Goal: Information Seeking & Learning: Check status

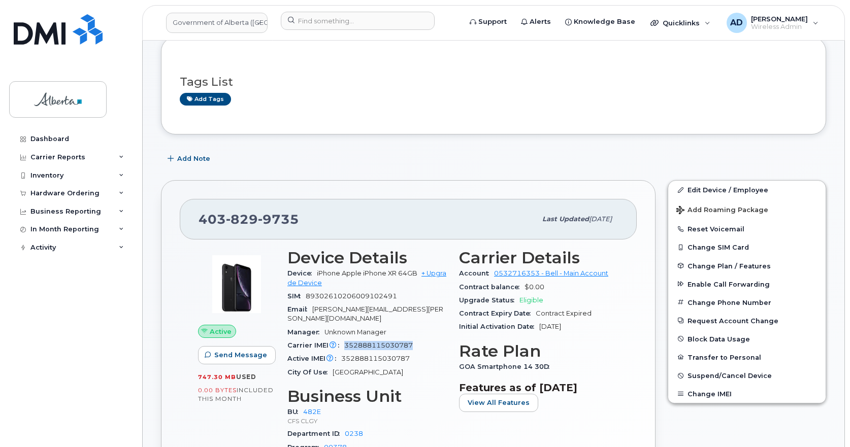
scroll to position [152, 0]
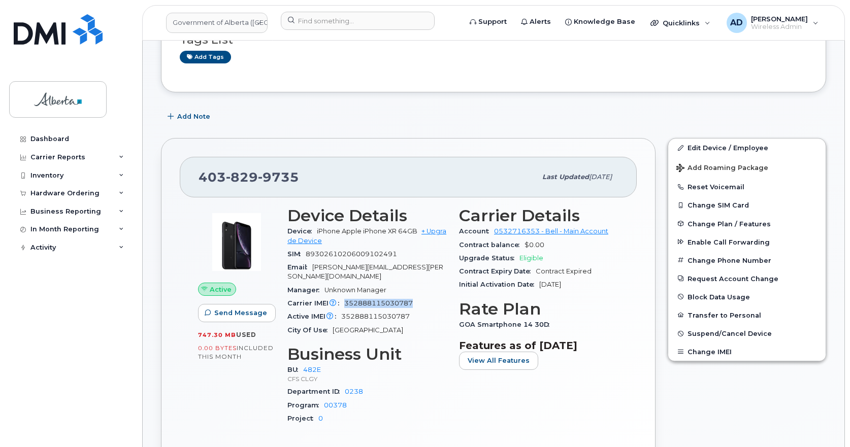
click at [374, 300] on span "352888115030787" at bounding box center [378, 304] width 69 height 8
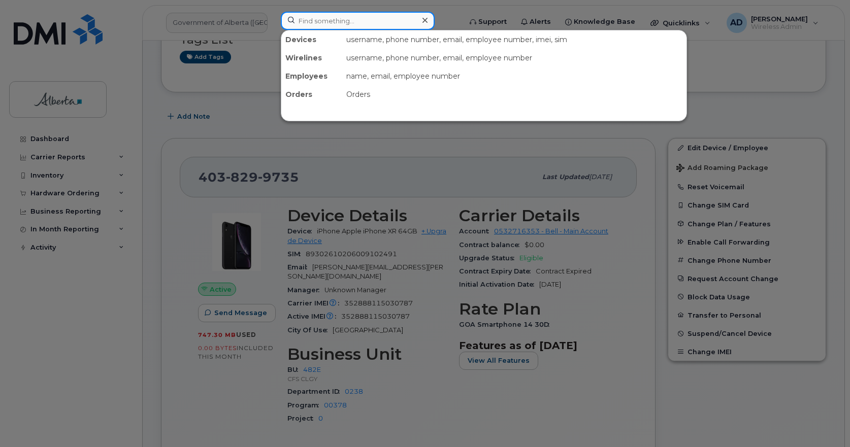
click at [330, 20] on input at bounding box center [358, 21] width 154 height 18
paste input "[PERSON_NAME]"
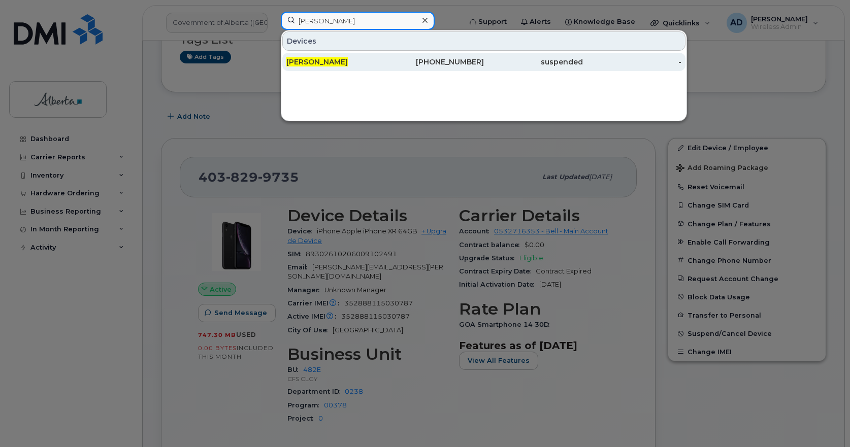
type input "[PERSON_NAME]"
click at [316, 57] on div "[PERSON_NAME]" at bounding box center [335, 62] width 99 height 10
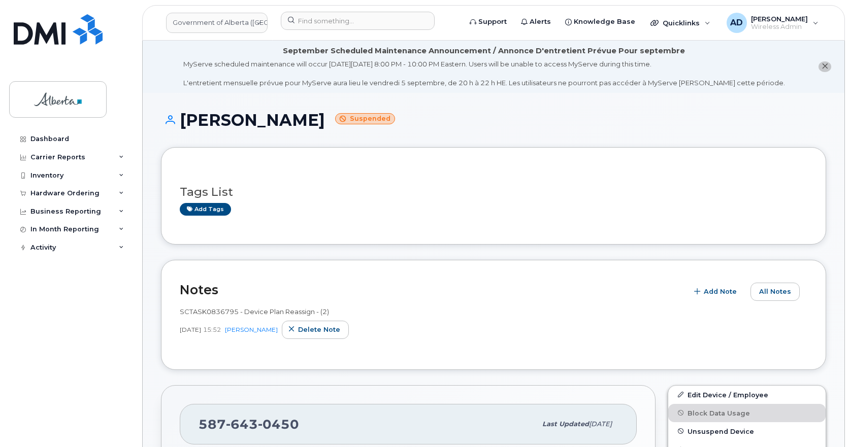
click at [202, 312] on span "SCTASK0836795 - Device Plan Reassign - (2)" at bounding box center [254, 312] width 149 height 8
copy span "SCTASK0836795"
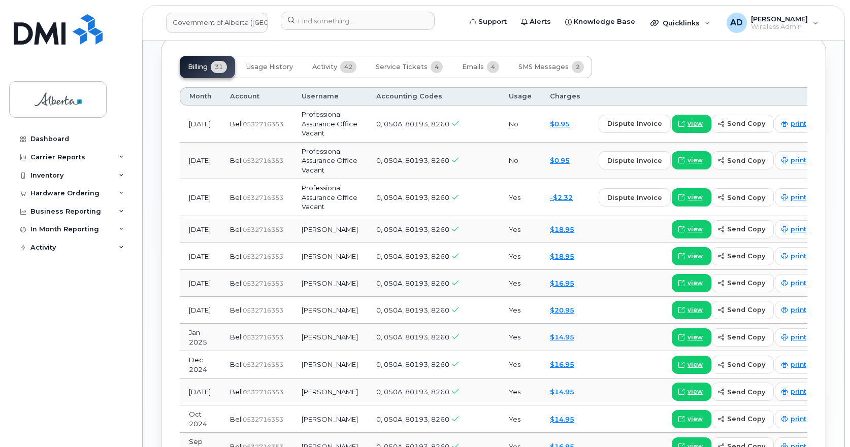
scroll to position [812, 0]
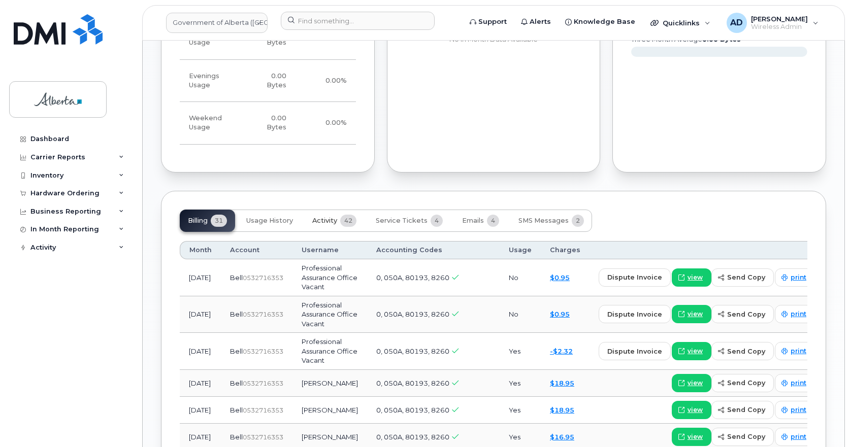
click at [333, 217] on span "Activity" at bounding box center [324, 221] width 25 height 8
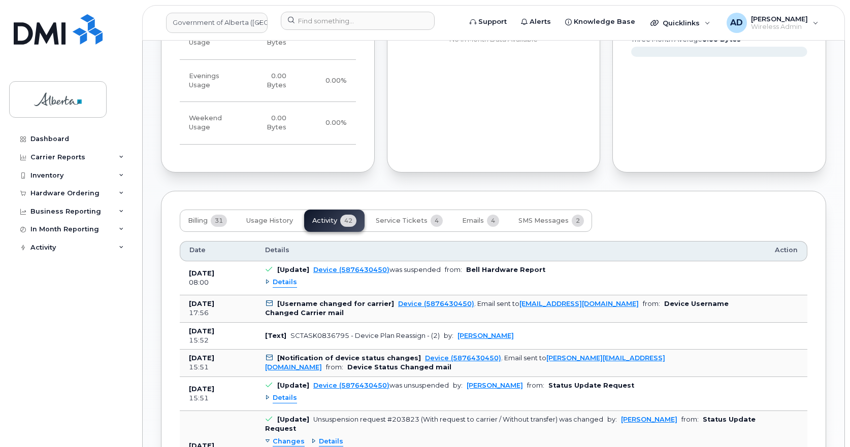
click at [289, 278] on span "Details" at bounding box center [285, 283] width 24 height 10
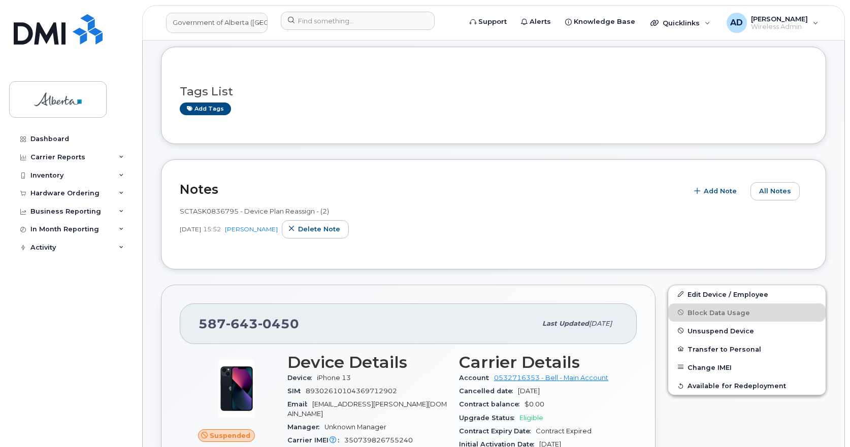
scroll to position [203, 0]
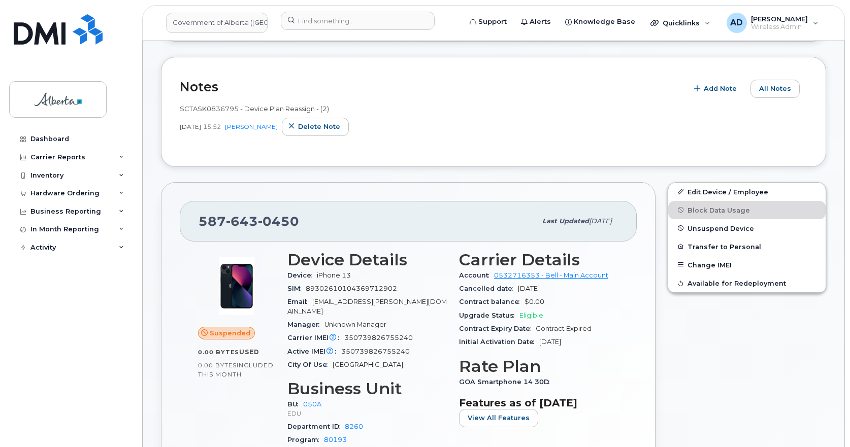
click at [250, 221] on span "643" at bounding box center [242, 221] width 32 height 15
copy span "587 643 0450"
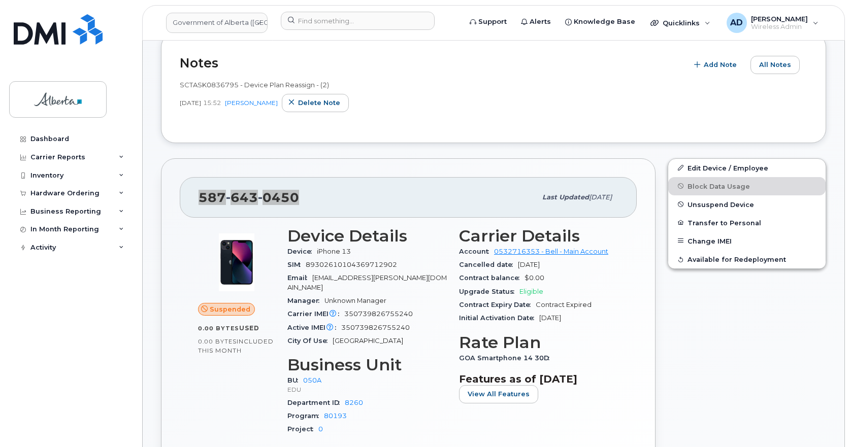
scroll to position [0, 0]
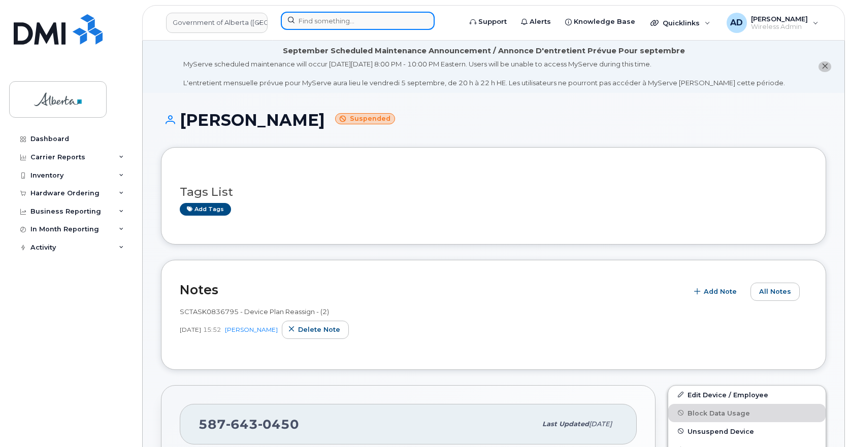
click at [304, 22] on input at bounding box center [358, 21] width 154 height 18
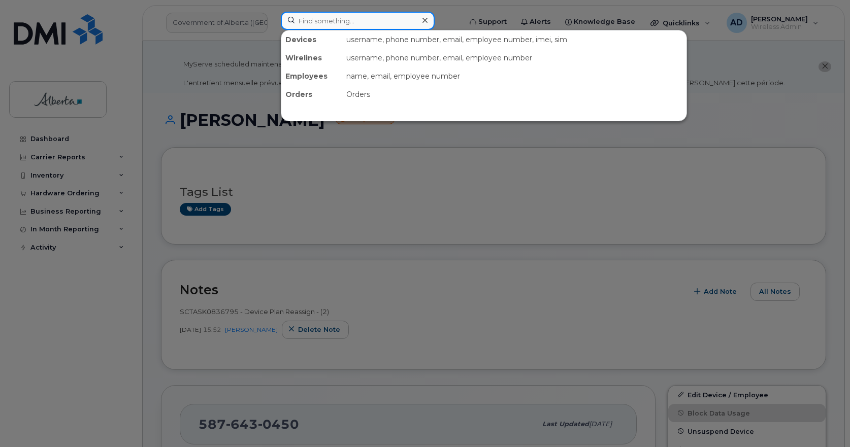
paste input "[PERSON_NAME]"
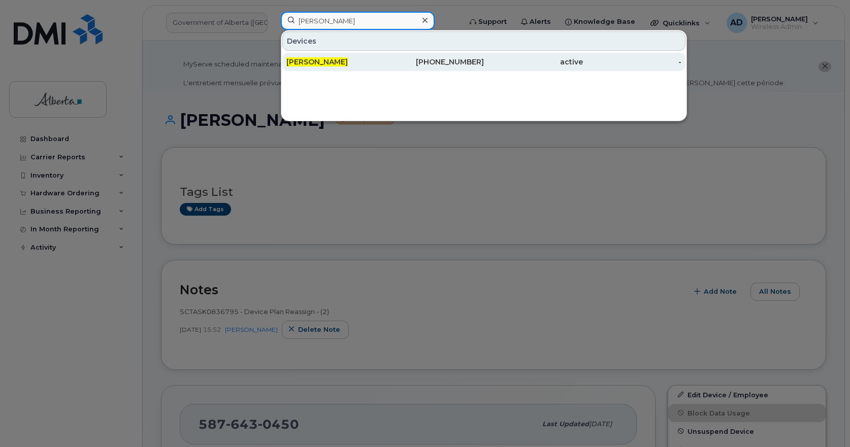
type input "[PERSON_NAME]"
click at [321, 58] on span "[PERSON_NAME]" at bounding box center [316, 61] width 61 height 9
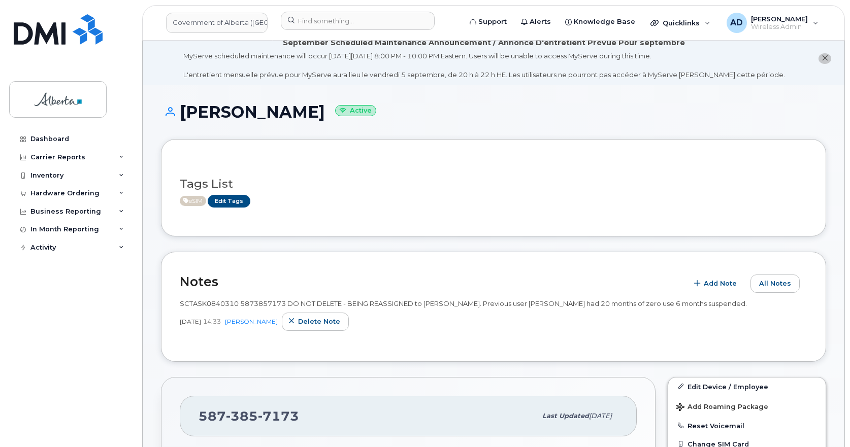
scroll to position [203, 0]
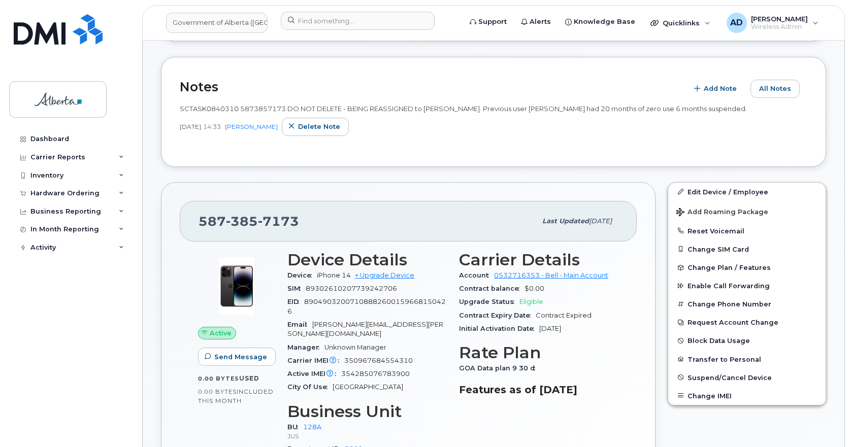
click at [246, 219] on span "385" at bounding box center [242, 221] width 32 height 15
copy span "[PHONE_NUMBER]"
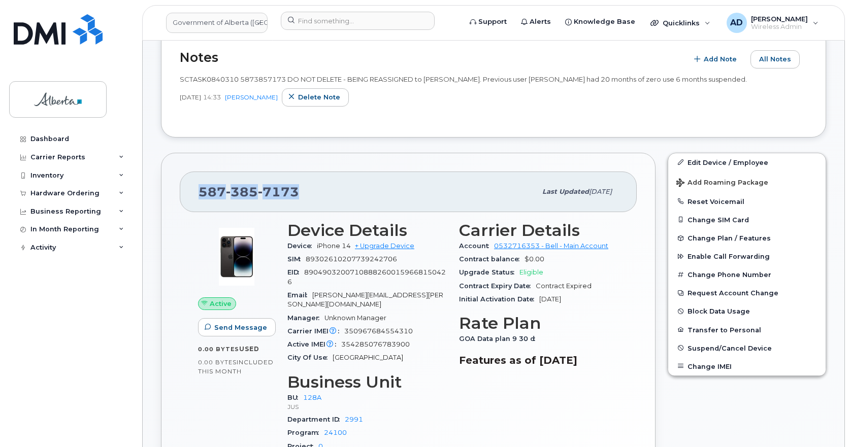
scroll to position [152, 0]
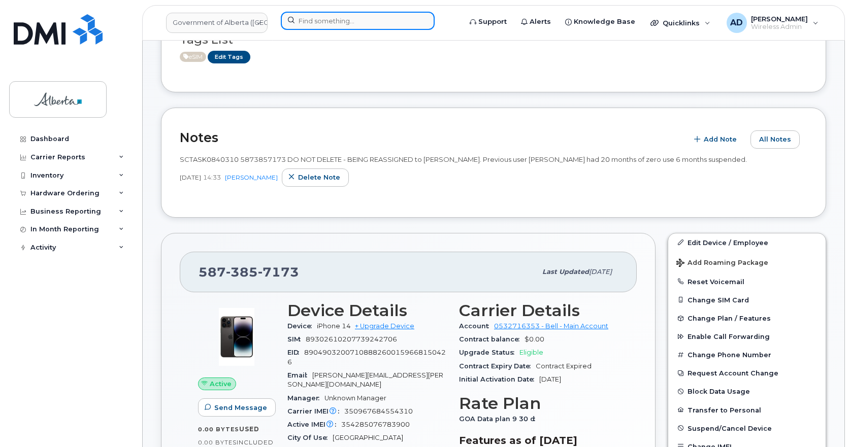
click at [322, 25] on input at bounding box center [358, 21] width 154 height 18
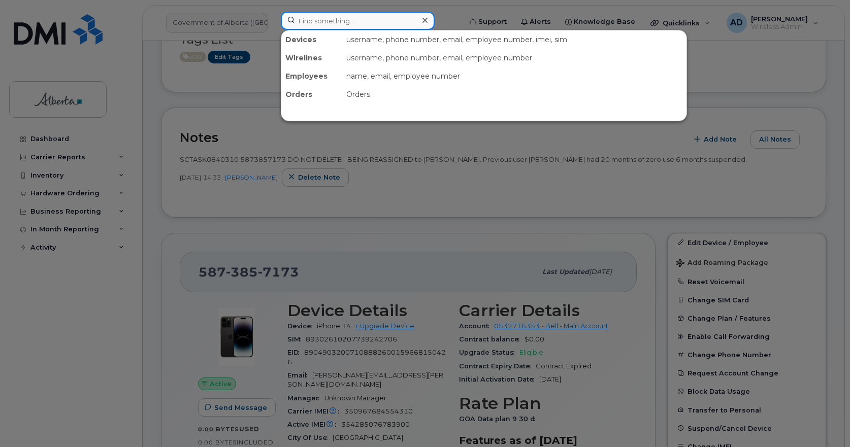
paste input "[PHONE_NUMBER]"
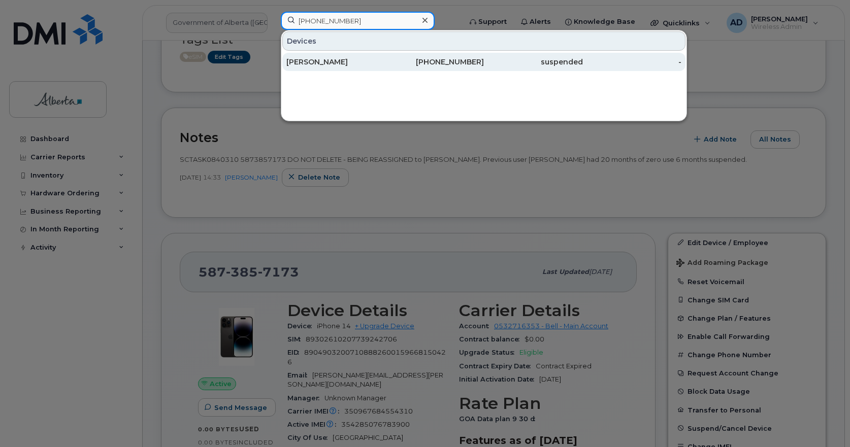
type input "[PHONE_NUMBER]"
click at [328, 59] on div "[PERSON_NAME]" at bounding box center [335, 62] width 99 height 10
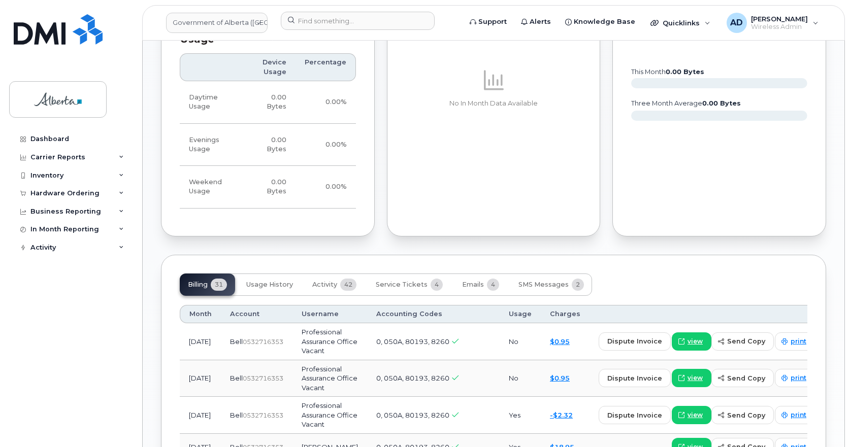
scroll to position [812, 0]
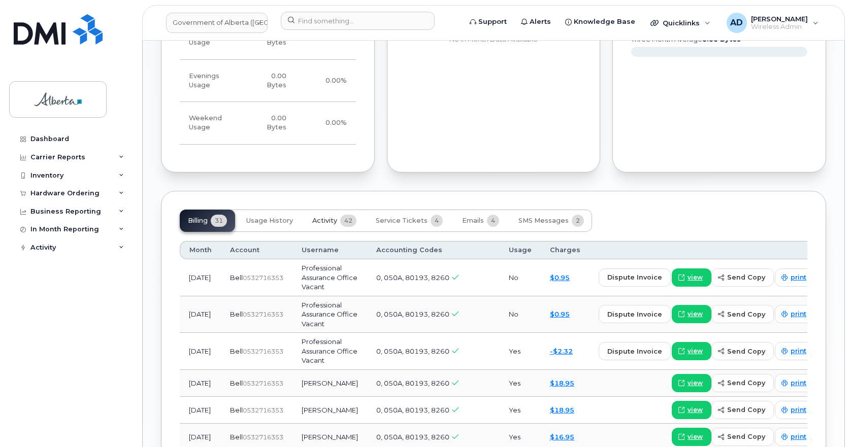
click at [346, 215] on span "42" at bounding box center [348, 221] width 16 height 12
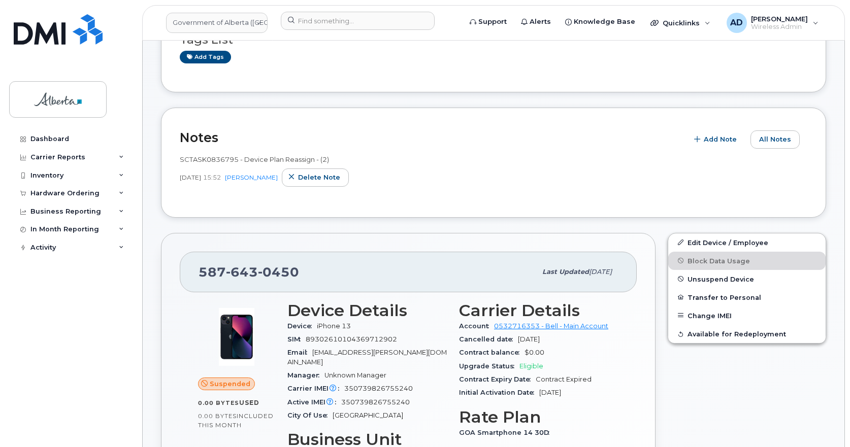
scroll to position [0, 0]
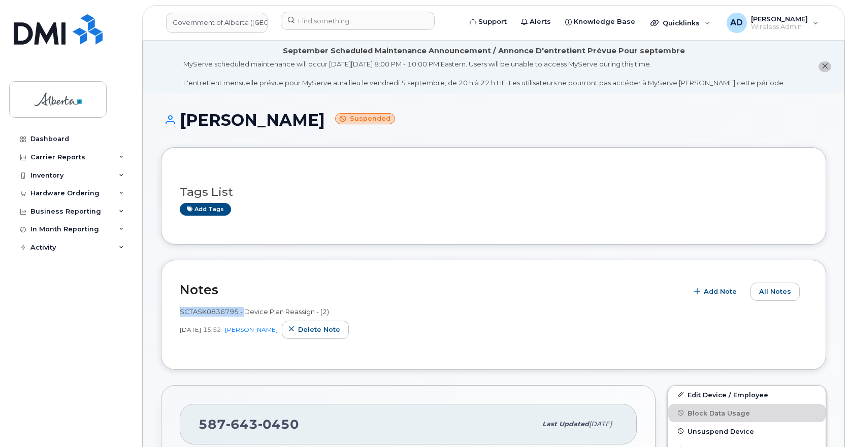
drag, startPoint x: 180, startPoint y: 313, endPoint x: 244, endPoint y: 314, distance: 64.0
click at [244, 314] on span "SCTASK0836795 - Device Plan Reassign - (2)" at bounding box center [254, 312] width 149 height 8
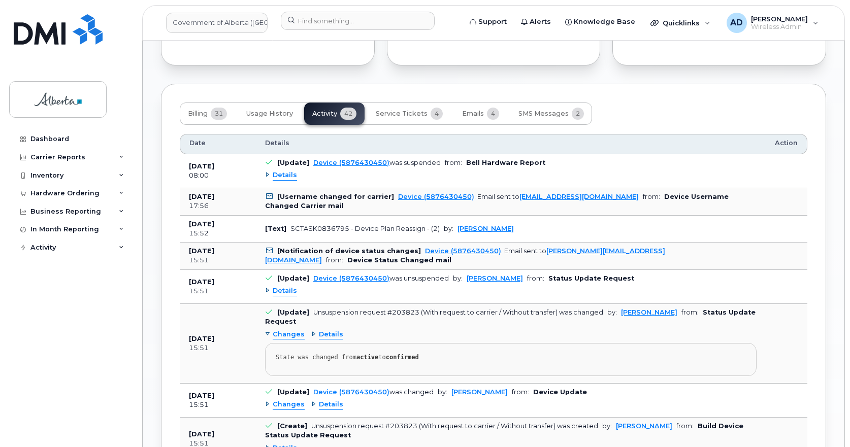
scroll to position [914, 0]
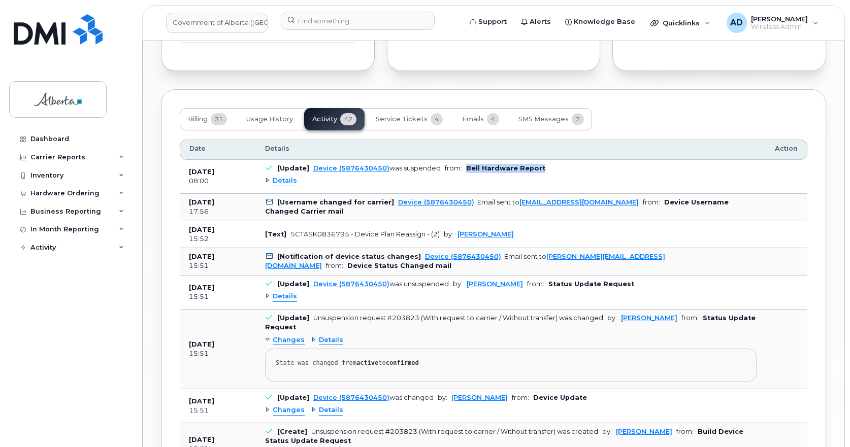
drag, startPoint x: 543, startPoint y: 158, endPoint x: 462, endPoint y: 163, distance: 80.8
click at [462, 163] on td "[Update] Device (5876430450) was suspended from: Bell Hardware Report Details" at bounding box center [511, 177] width 510 height 34
click at [267, 176] on div "Details" at bounding box center [281, 181] width 32 height 10
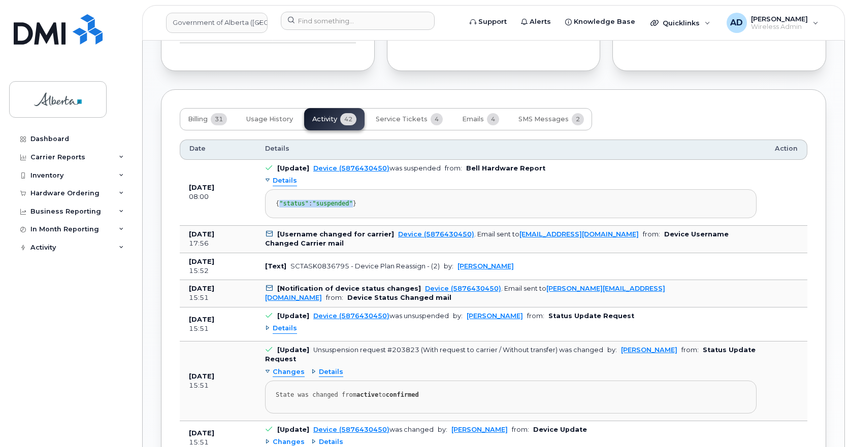
drag, startPoint x: 368, startPoint y: 203, endPoint x: 283, endPoint y: 202, distance: 84.8
click at [283, 202] on div "{ "status" : "suspended" }" at bounding box center [511, 204] width 470 height 8
drag, startPoint x: 187, startPoint y: 277, endPoint x: 214, endPoint y: 276, distance: 26.9
click at [214, 276] on td "Aug 21, 2025 15:52" at bounding box center [218, 266] width 76 height 27
drag, startPoint x: 187, startPoint y: 252, endPoint x: 216, endPoint y: 252, distance: 28.4
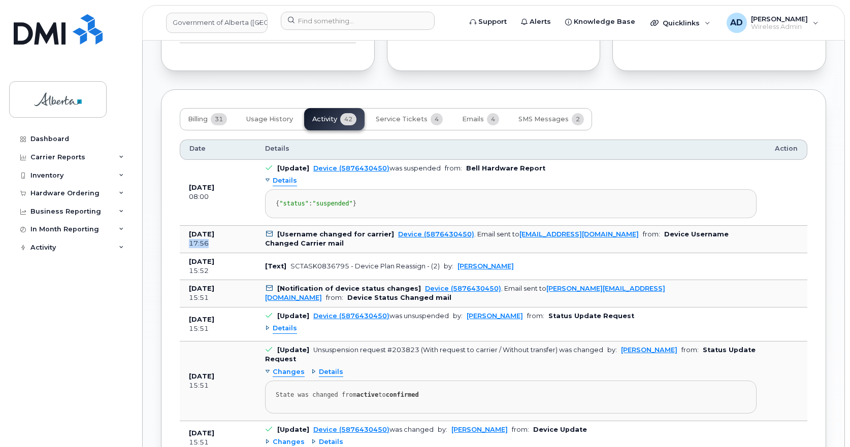
click at [216, 252] on td "Aug 21, 2025 17:56" at bounding box center [218, 239] width 76 height 27
drag, startPoint x: 215, startPoint y: 193, endPoint x: 195, endPoint y: 189, distance: 19.7
click at [181, 181] on td "Aug 22, 2025 08:00" at bounding box center [218, 193] width 76 height 66
click at [536, 201] on div "{ "status" : "suspended" }" at bounding box center [511, 204] width 470 height 8
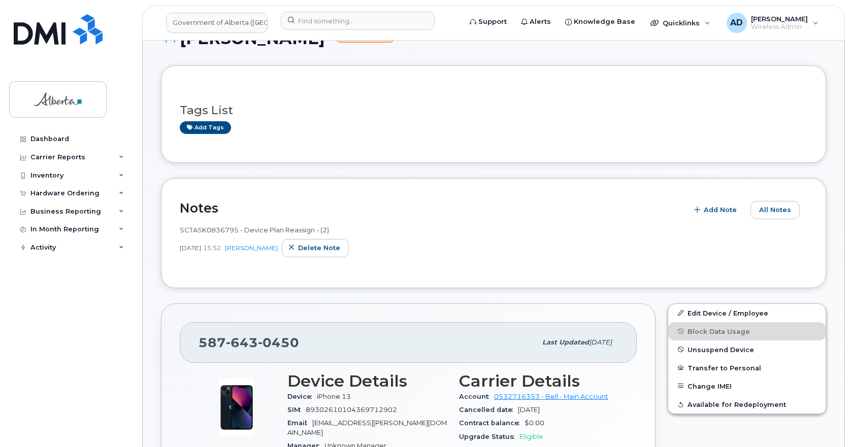
scroll to position [0, 0]
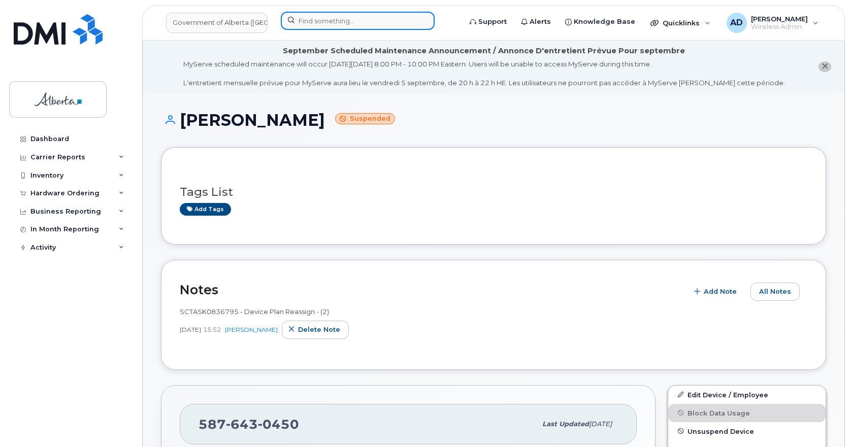
click at [338, 17] on input at bounding box center [358, 21] width 154 height 18
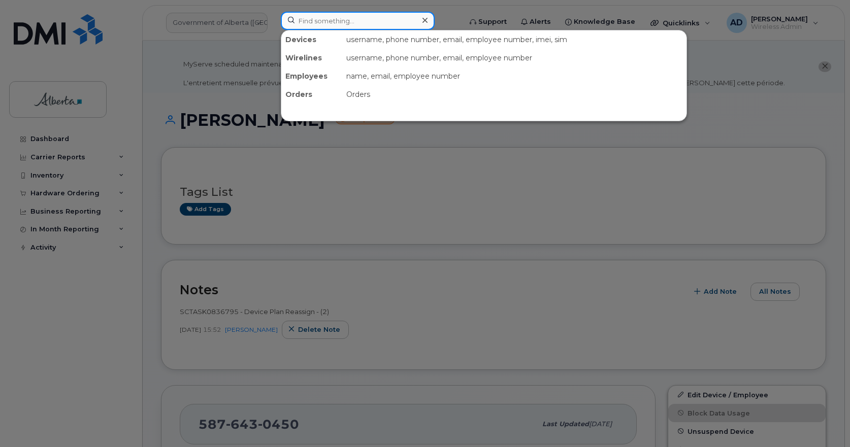
paste input "+15873857173"
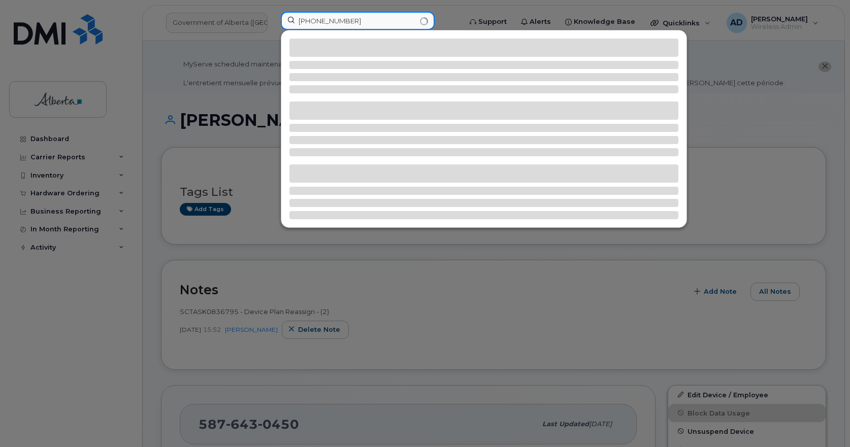
drag, startPoint x: 306, startPoint y: 18, endPoint x: 338, endPoint y: 20, distance: 32.1
click at [304, 19] on input "+15873857173" at bounding box center [358, 21] width 154 height 18
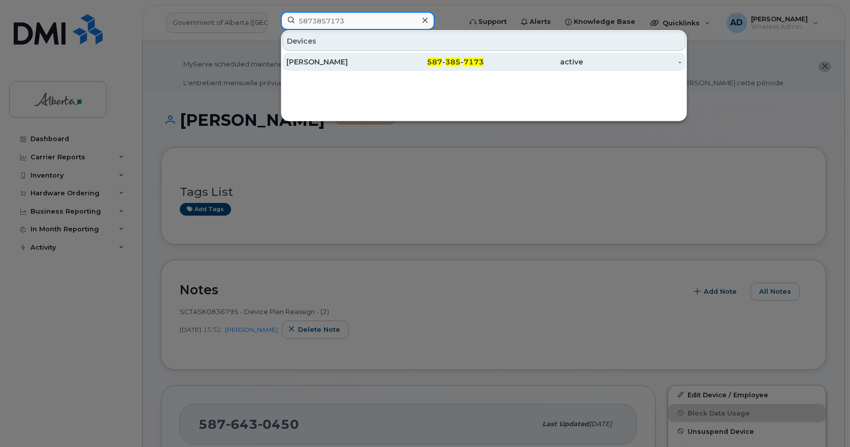
type input "5873857173"
click at [326, 59] on div "[PERSON_NAME]" at bounding box center [335, 62] width 99 height 10
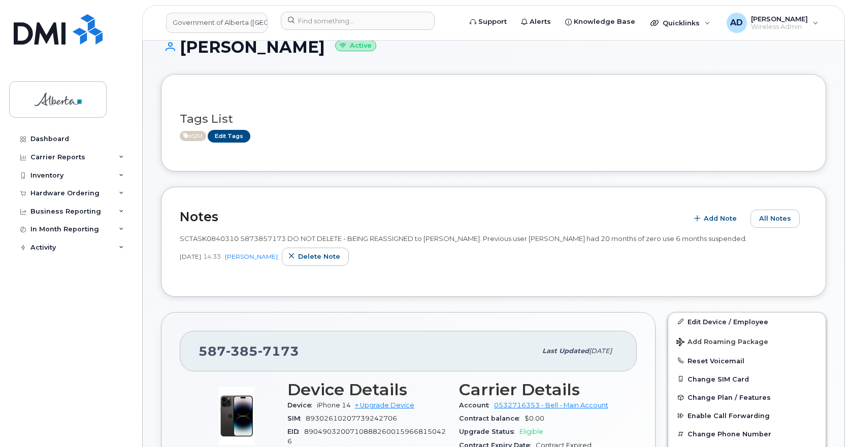
scroll to position [152, 0]
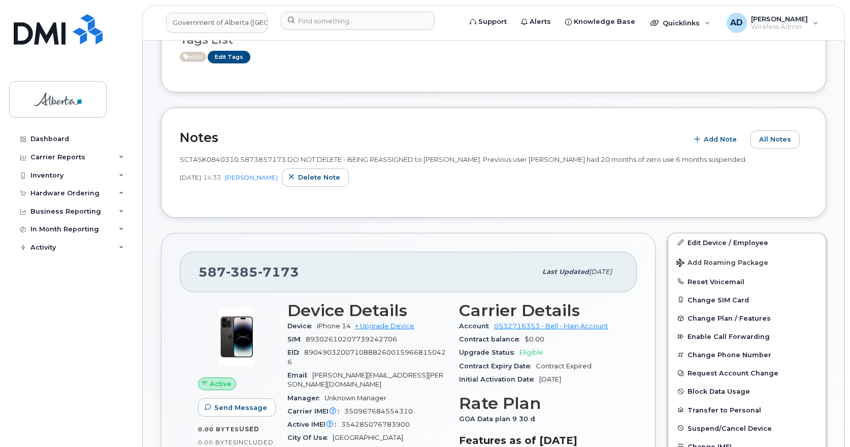
click at [276, 272] on span "7173" at bounding box center [278, 271] width 41 height 15
copy span "[PHONE_NUMBER]"
